Goal: Task Accomplishment & Management: Use online tool/utility

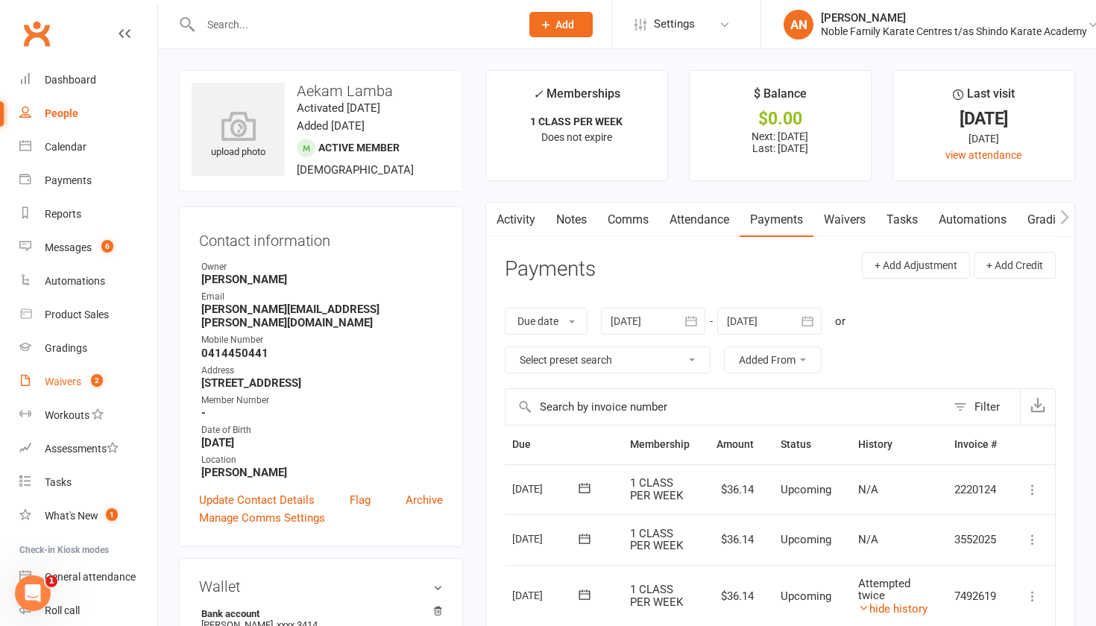
click at [64, 383] on div "Waivers" at bounding box center [63, 382] width 37 height 12
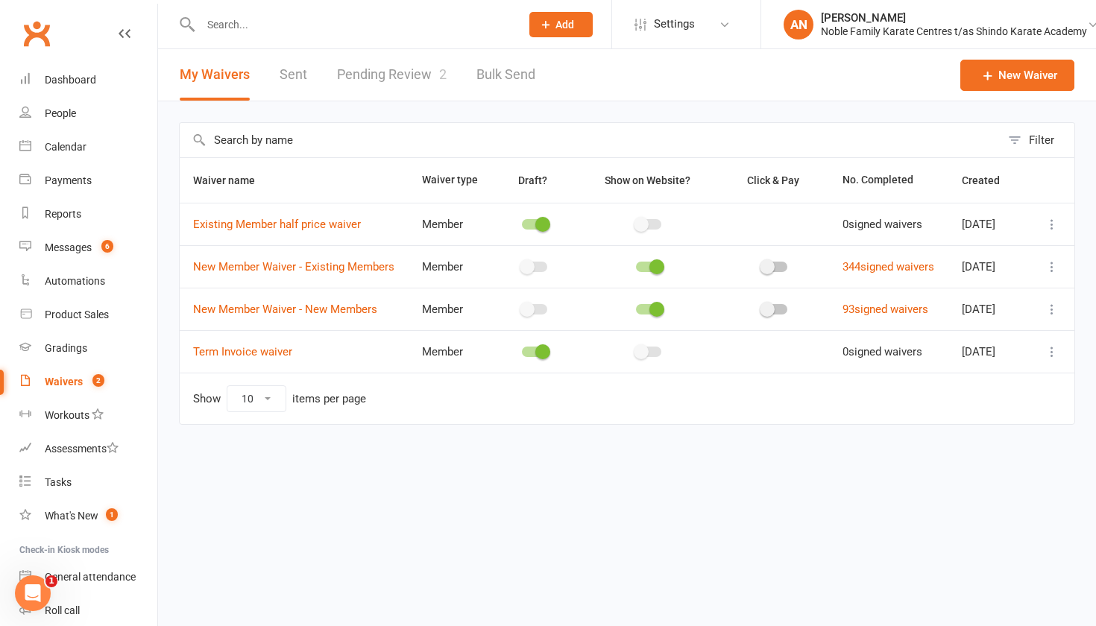
click at [418, 75] on link "Pending Review 2" at bounding box center [392, 74] width 110 height 51
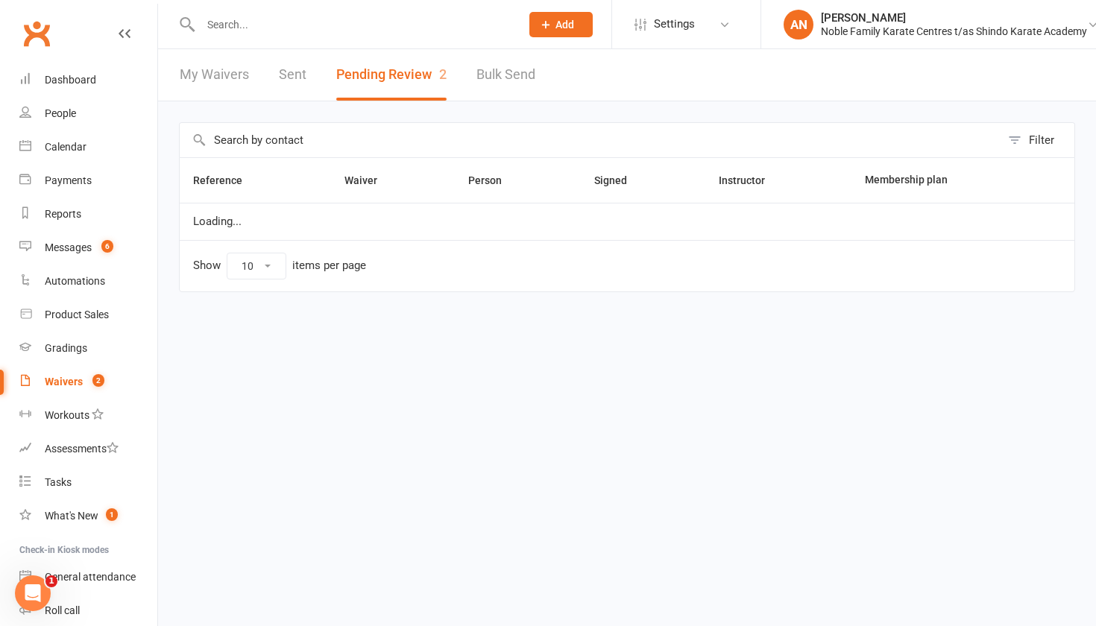
select select "25"
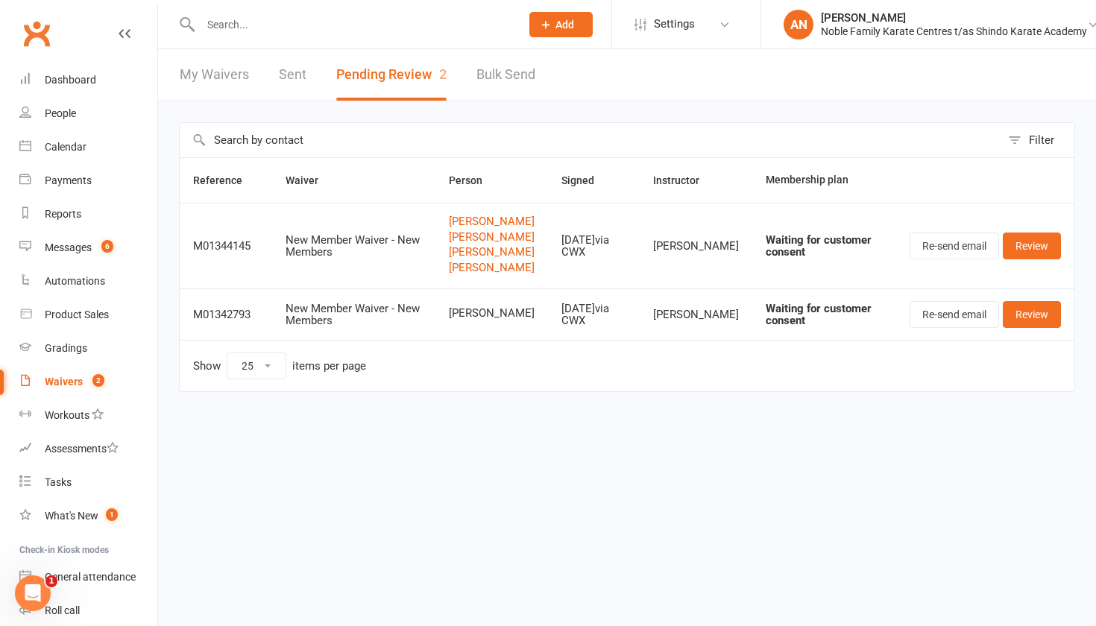
click at [241, 23] on input "text" at bounding box center [353, 24] width 314 height 21
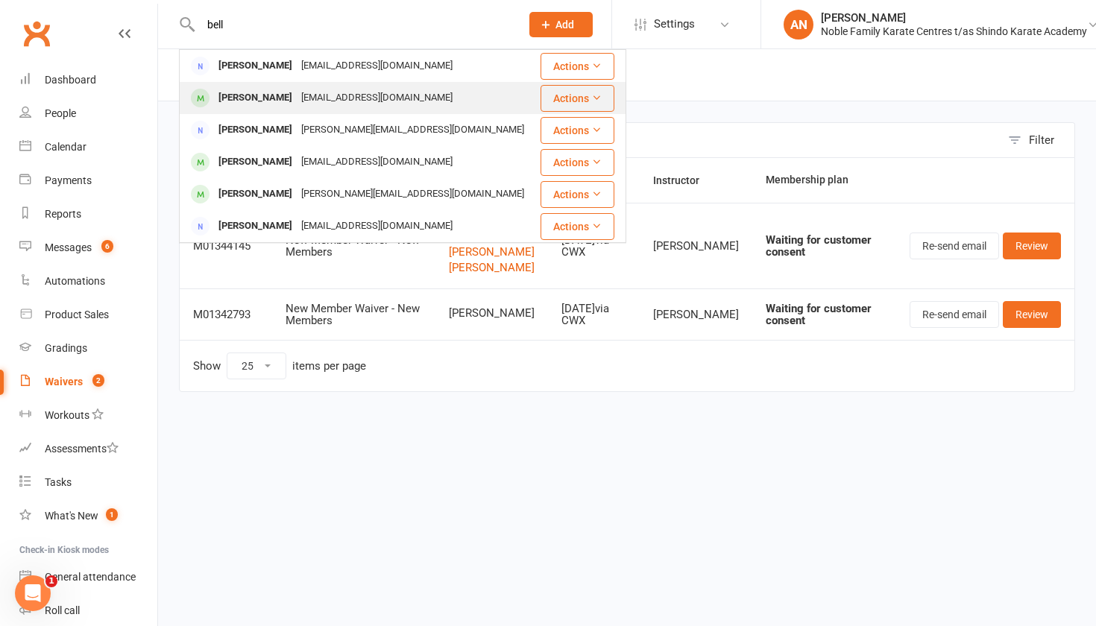
type input "bell"
click at [297, 92] on div "[EMAIL_ADDRESS][DOMAIN_NAME]" at bounding box center [377, 98] width 160 height 22
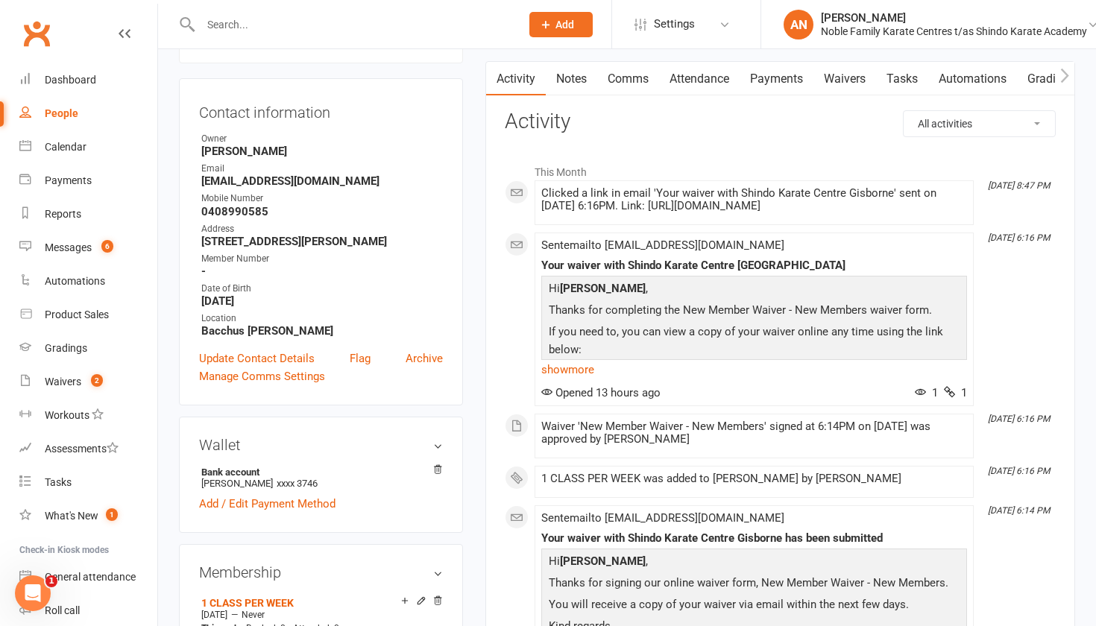
scroll to position [127, 0]
click at [786, 78] on link "Payments" at bounding box center [777, 80] width 74 height 34
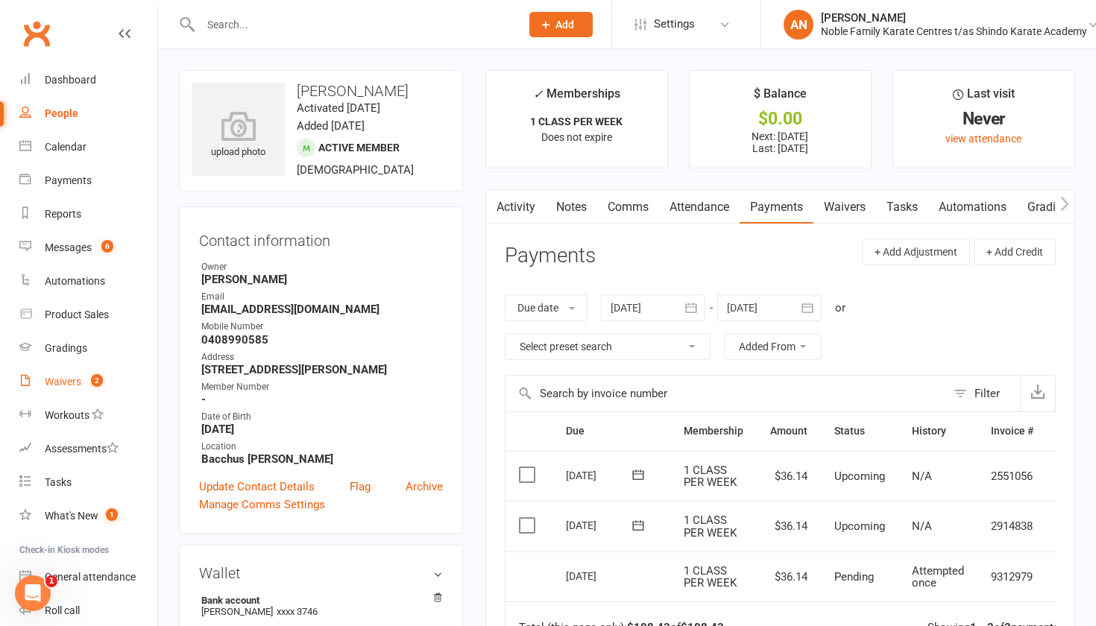
click at [57, 378] on div "Waivers" at bounding box center [63, 382] width 37 height 12
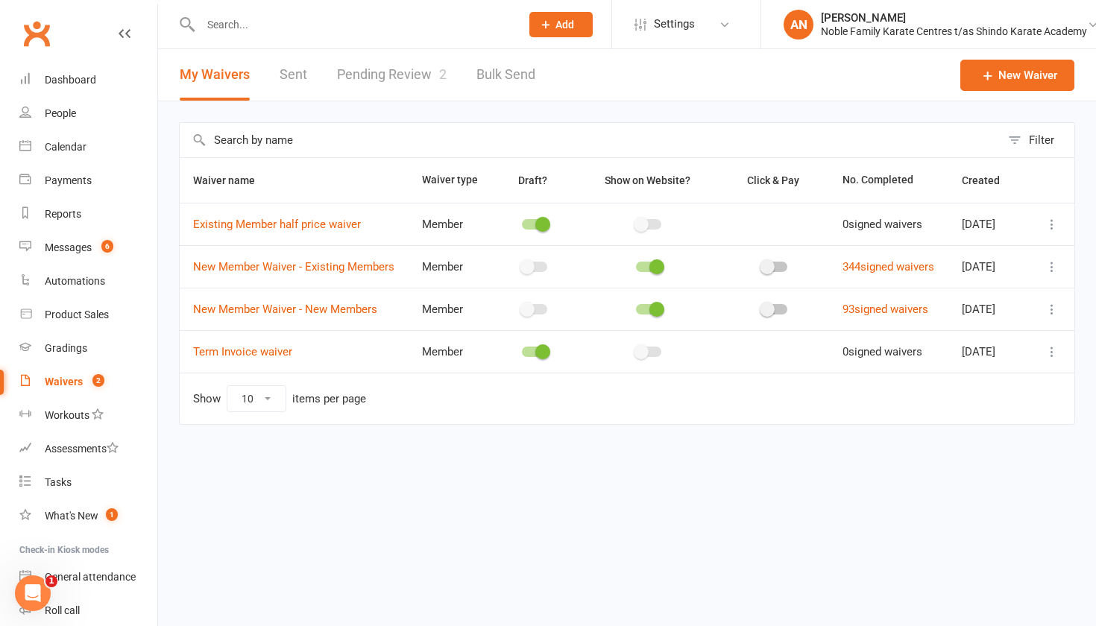
click at [422, 68] on link "Pending Review 2" at bounding box center [392, 74] width 110 height 51
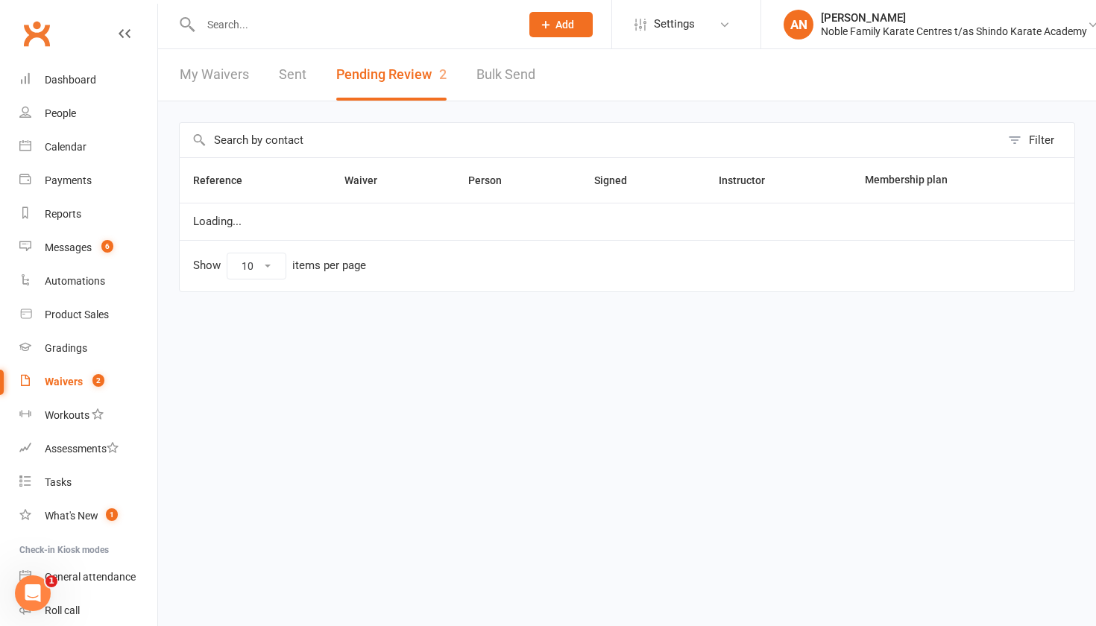
select select "25"
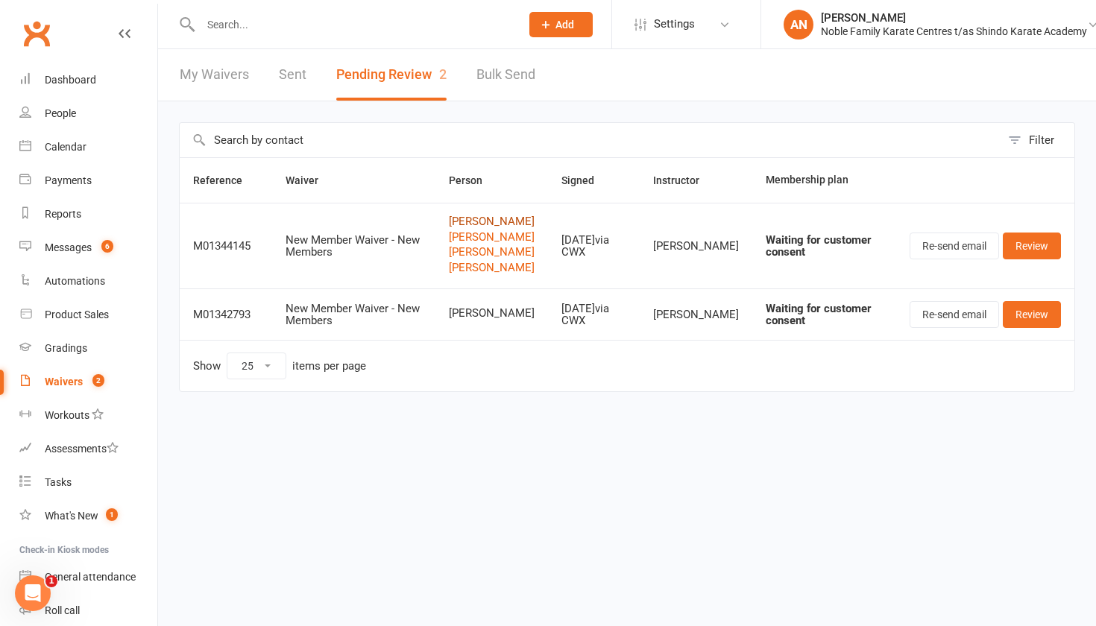
click at [509, 220] on link "[PERSON_NAME]" at bounding box center [492, 221] width 86 height 13
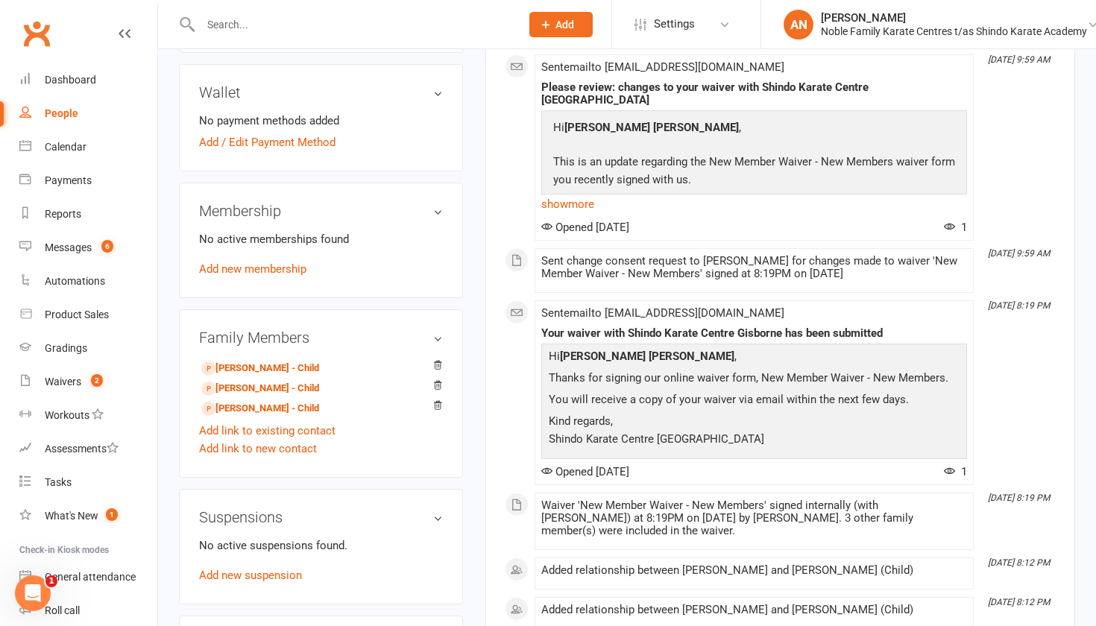
scroll to position [464, 0]
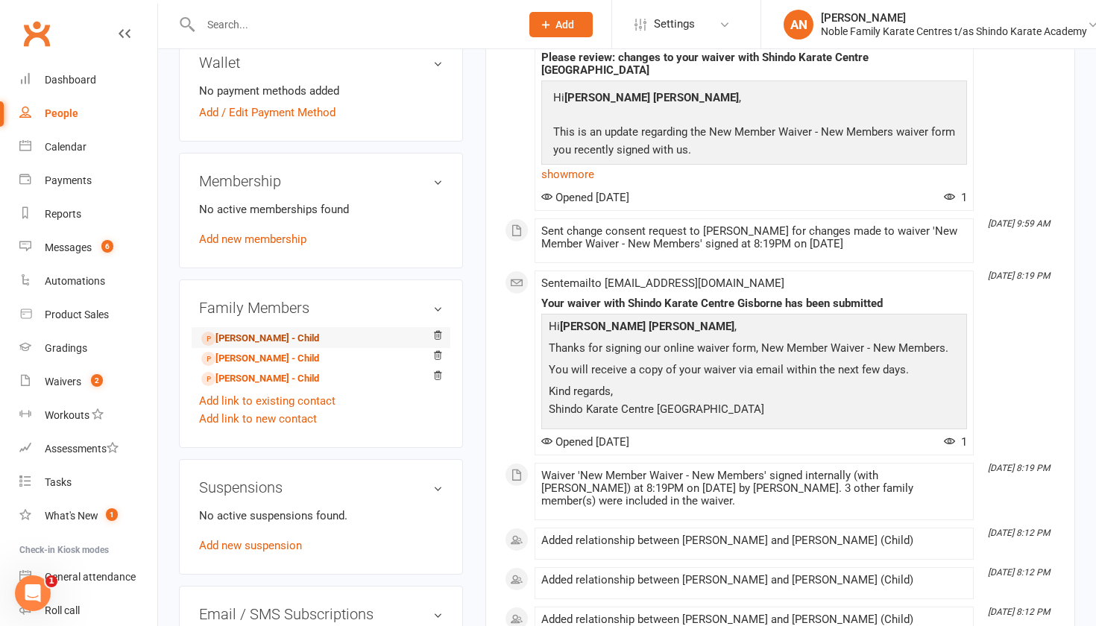
click at [251, 336] on link "[PERSON_NAME] - Child" at bounding box center [260, 339] width 118 height 16
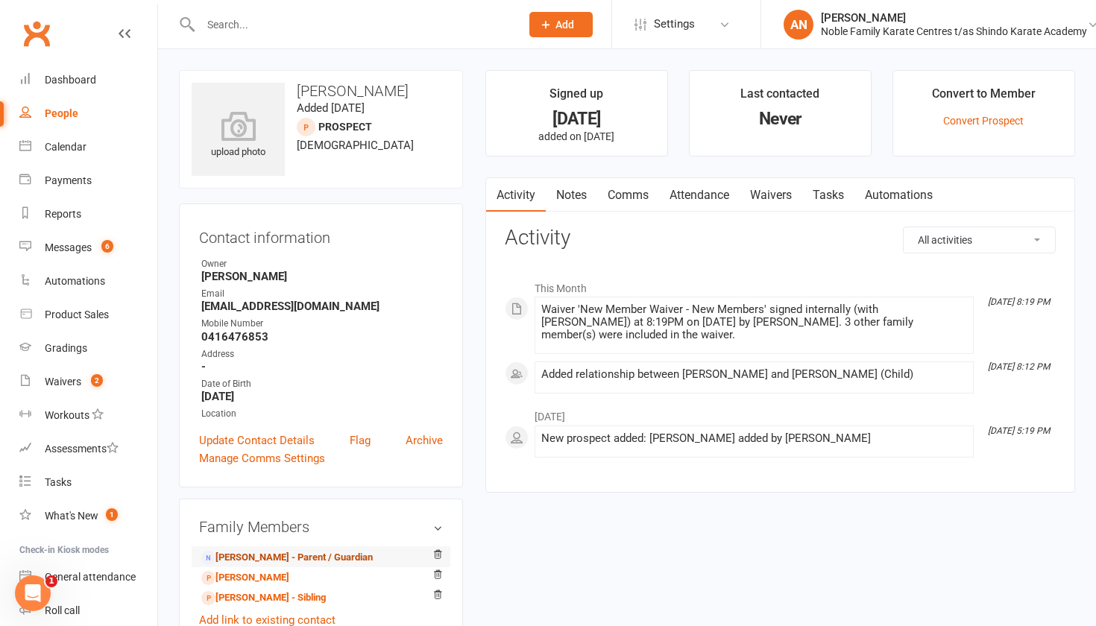
click at [265, 558] on link "[PERSON_NAME] - Parent / Guardian" at bounding box center [286, 558] width 171 height 16
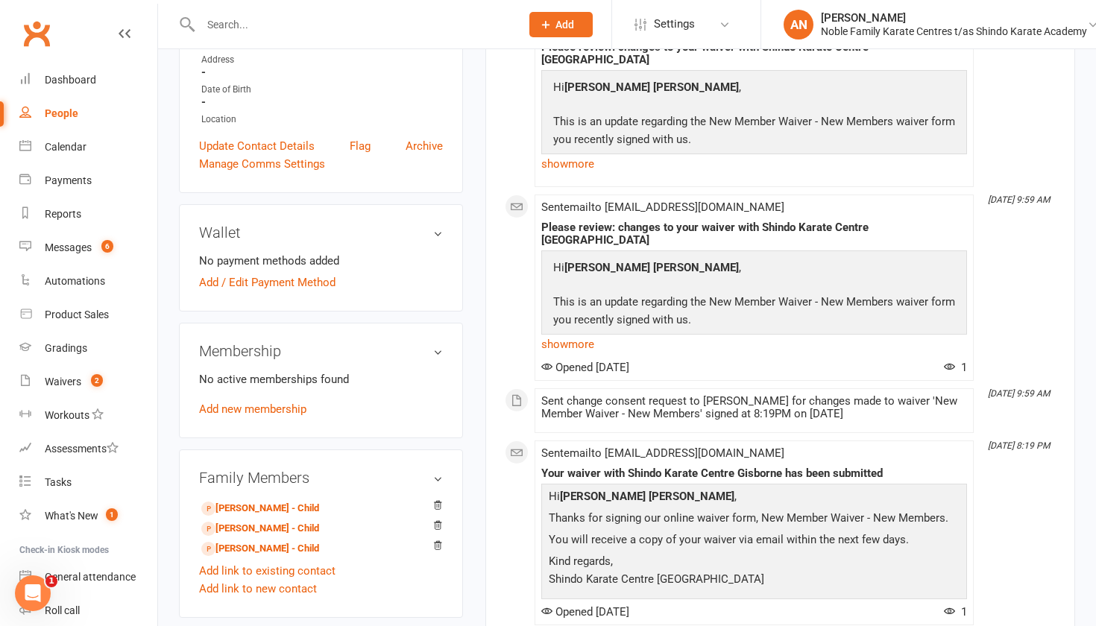
scroll to position [299, 0]
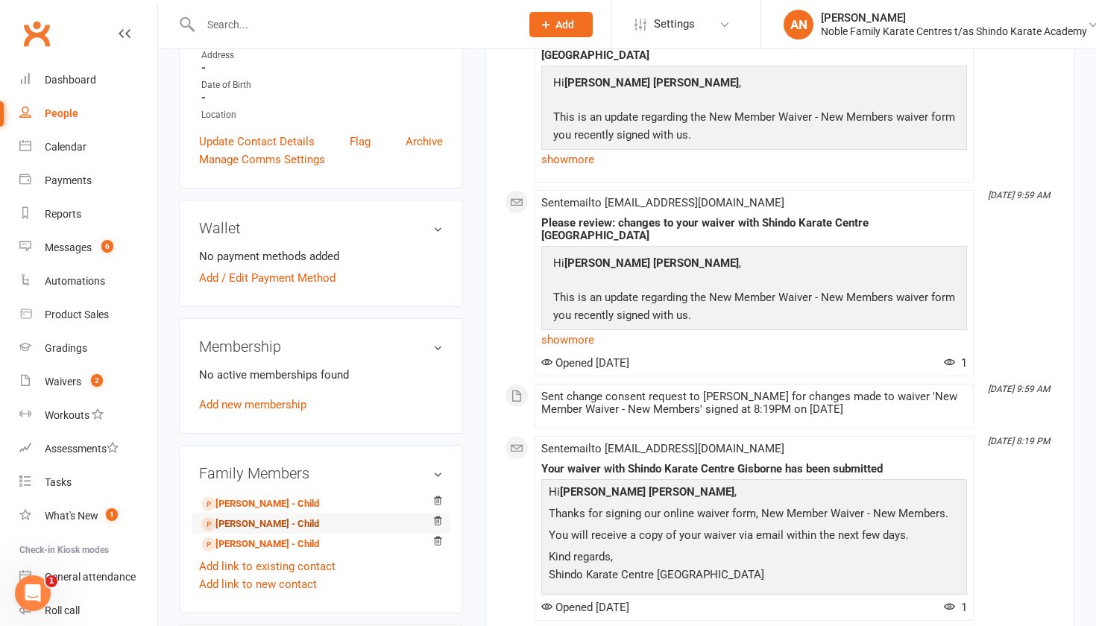
click at [282, 524] on link "[PERSON_NAME] - Child" at bounding box center [260, 525] width 118 height 16
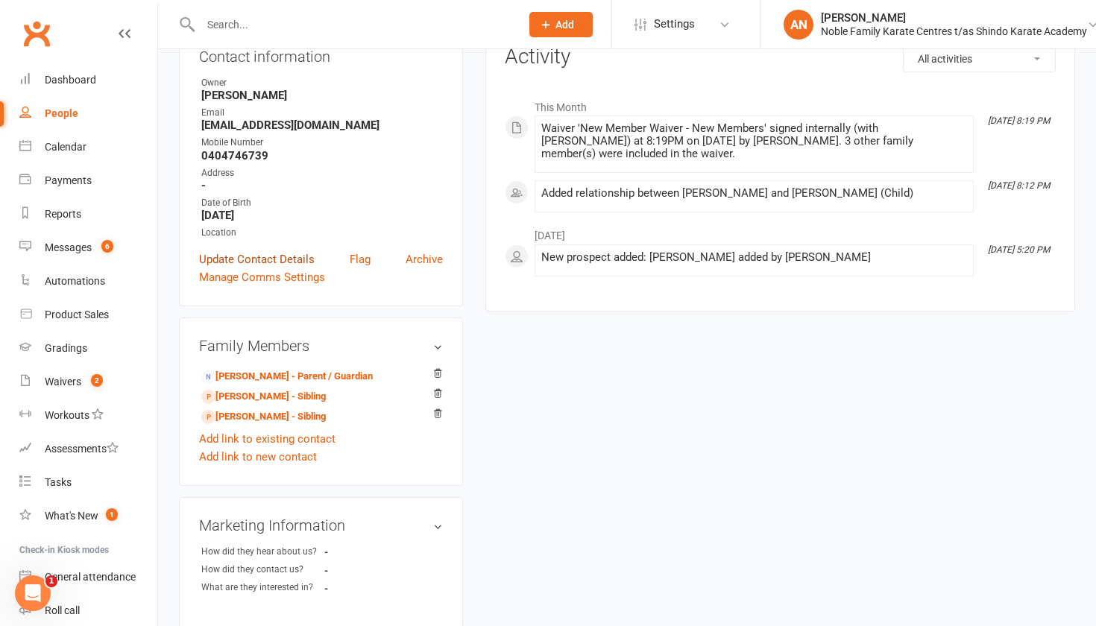
scroll to position [178, 0]
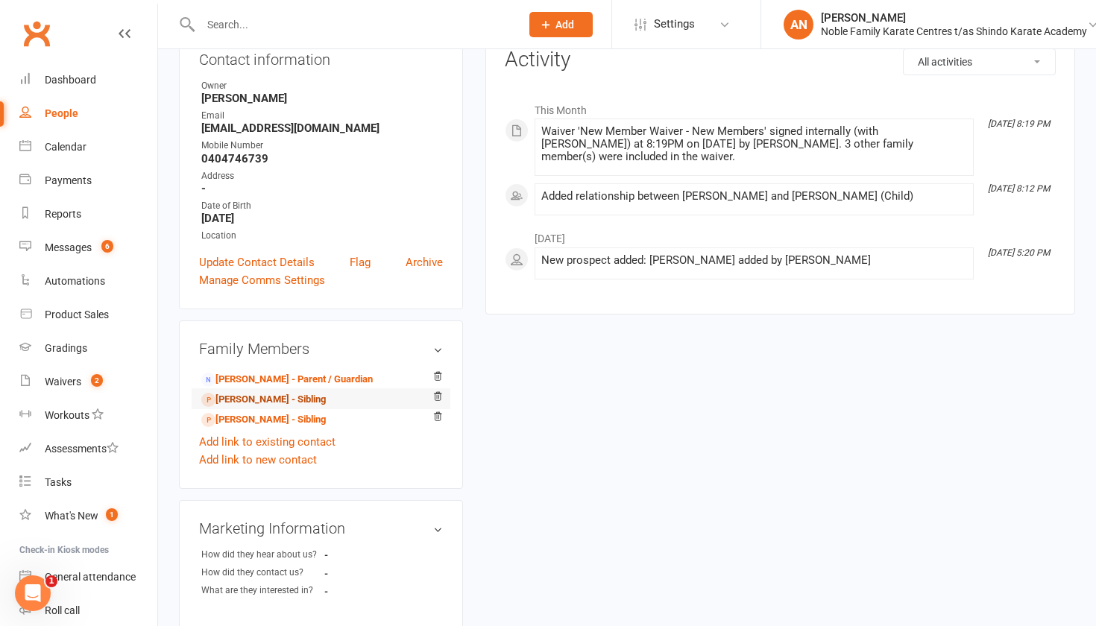
click at [265, 398] on link "[PERSON_NAME] - Sibling" at bounding box center [263, 400] width 125 height 16
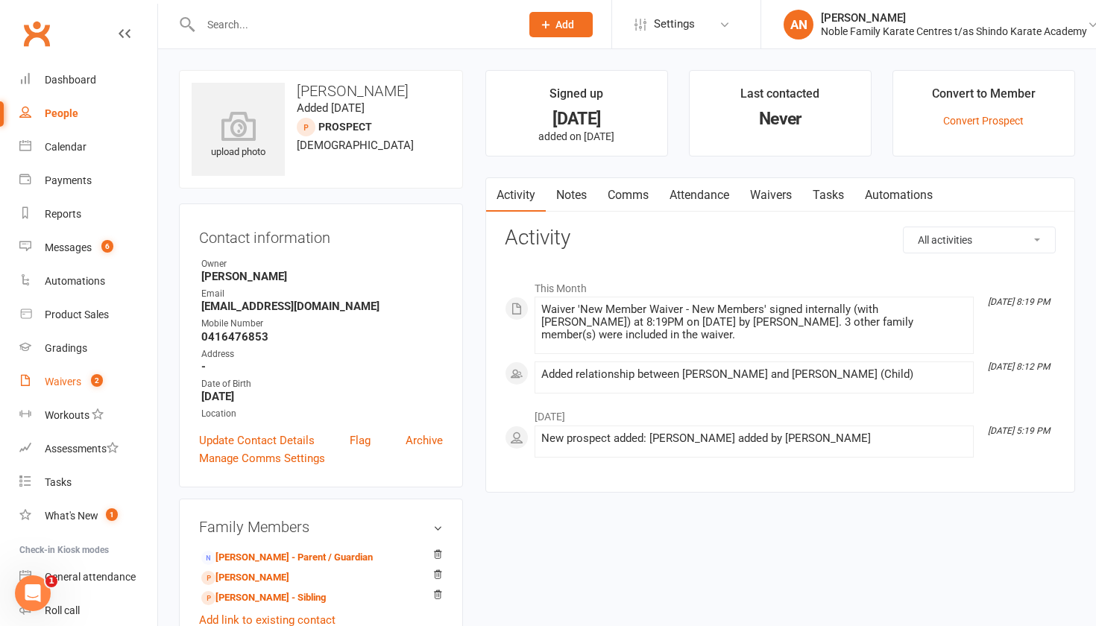
click at [60, 384] on div "Waivers" at bounding box center [63, 382] width 37 height 12
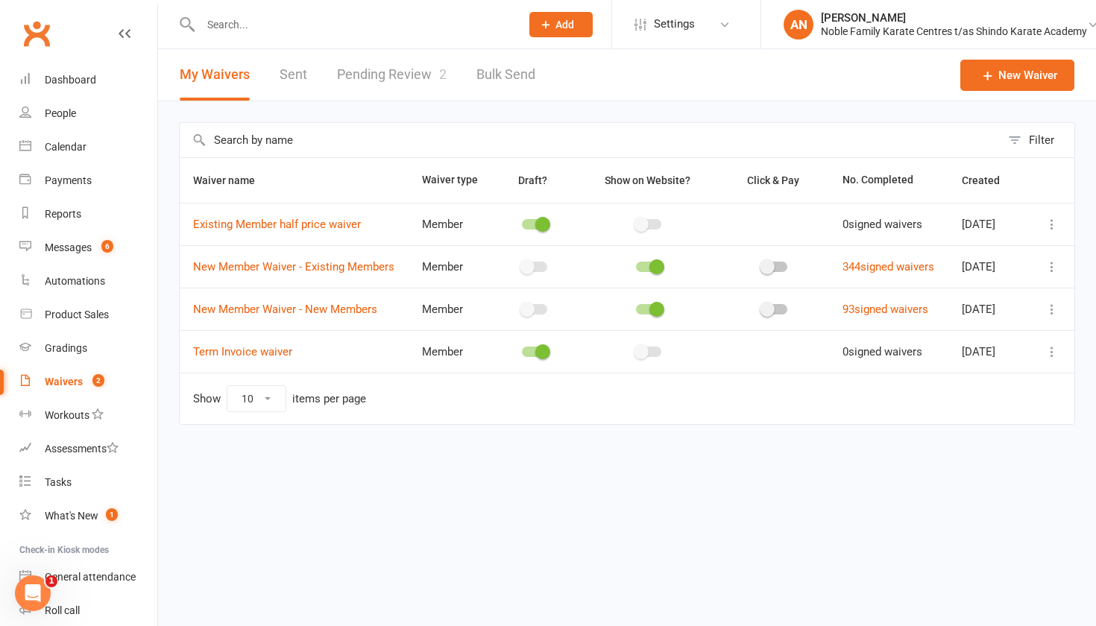
click at [406, 75] on link "Pending Review 2" at bounding box center [392, 74] width 110 height 51
select select "25"
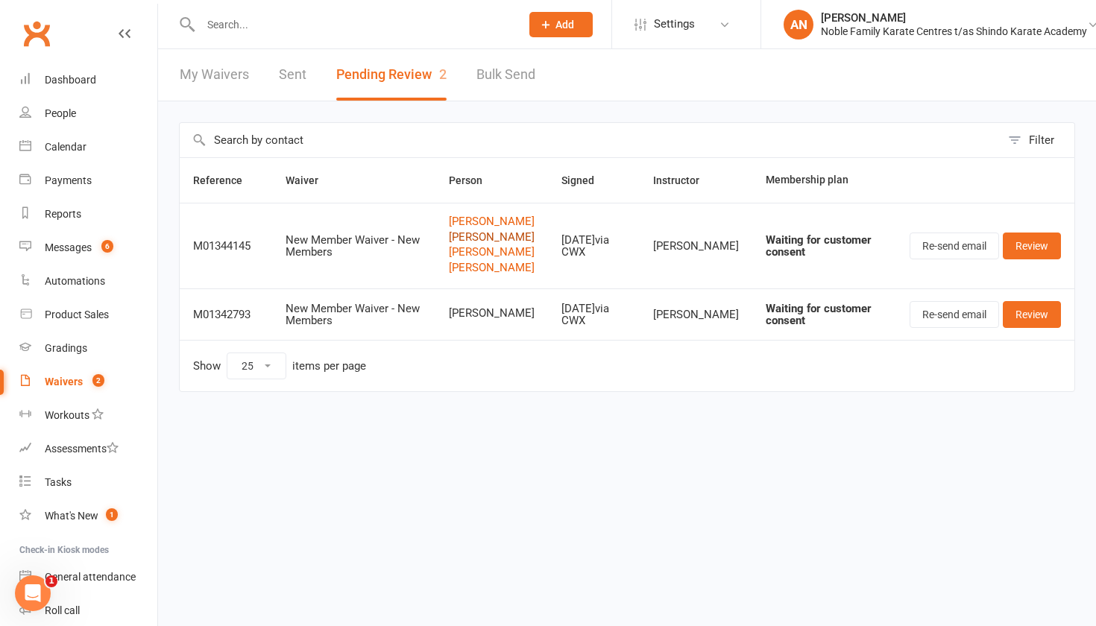
click at [489, 236] on link "[PERSON_NAME]" at bounding box center [492, 237] width 86 height 13
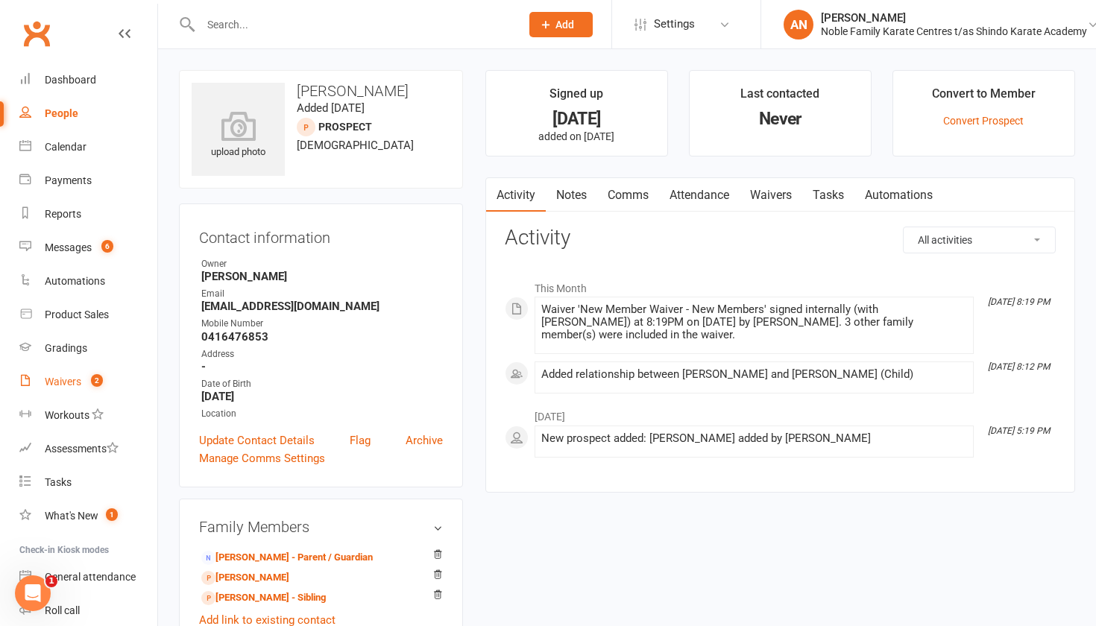
click at [76, 378] on div "Waivers" at bounding box center [63, 382] width 37 height 12
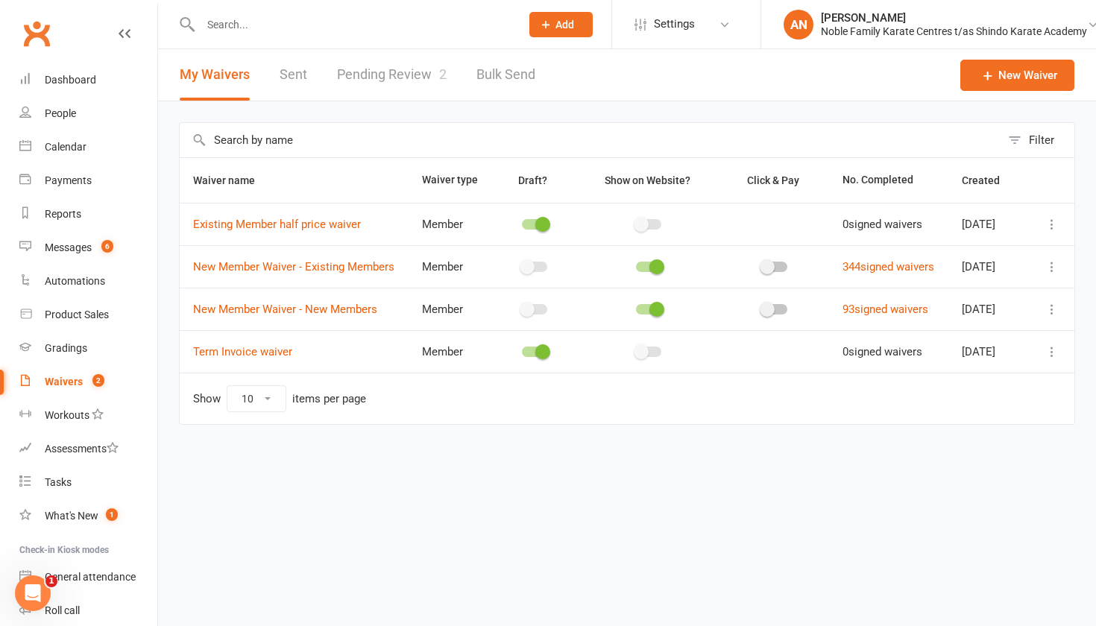
click at [409, 70] on link "Pending Review 2" at bounding box center [392, 74] width 110 height 51
select select "25"
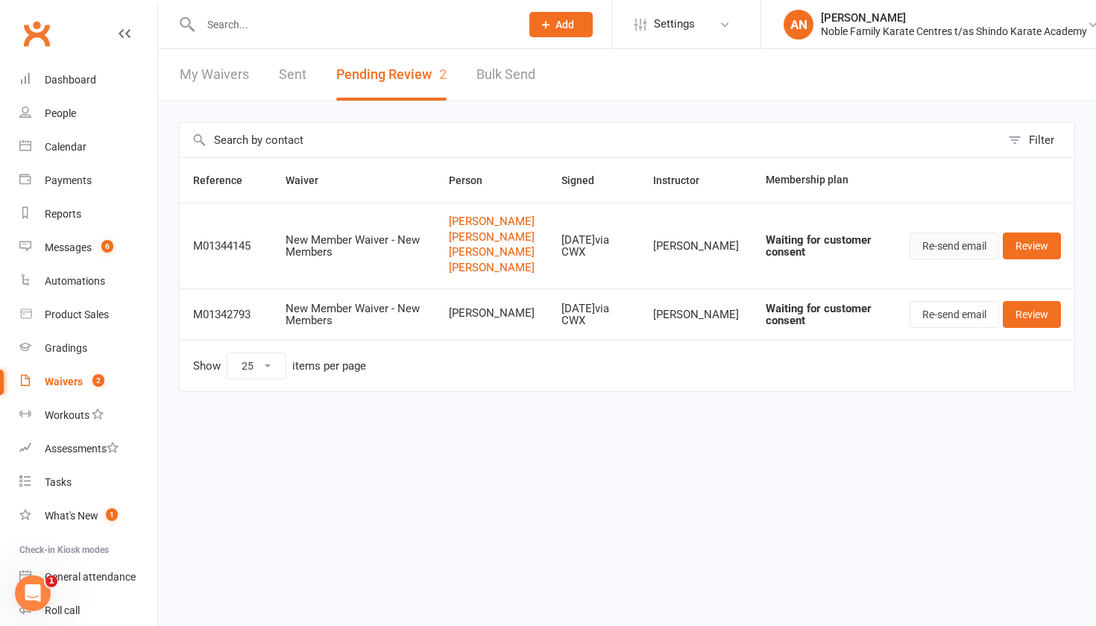
click at [960, 251] on button "Re-send email" at bounding box center [954, 246] width 89 height 27
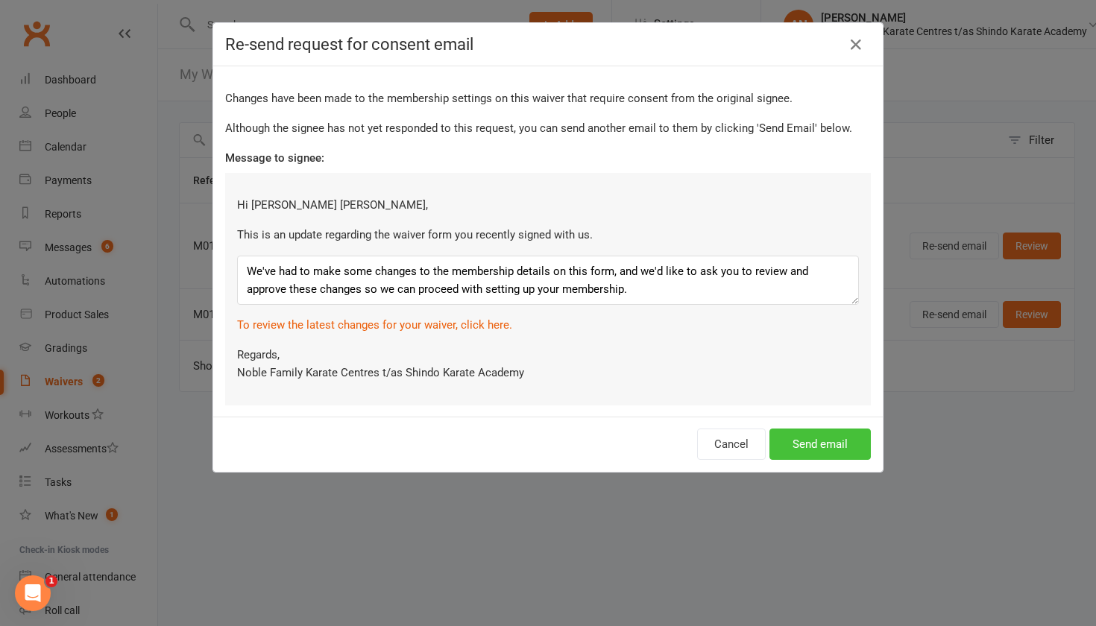
click at [818, 444] on button "Send email" at bounding box center [819, 444] width 101 height 31
